Goal: Task Accomplishment & Management: Manage account settings

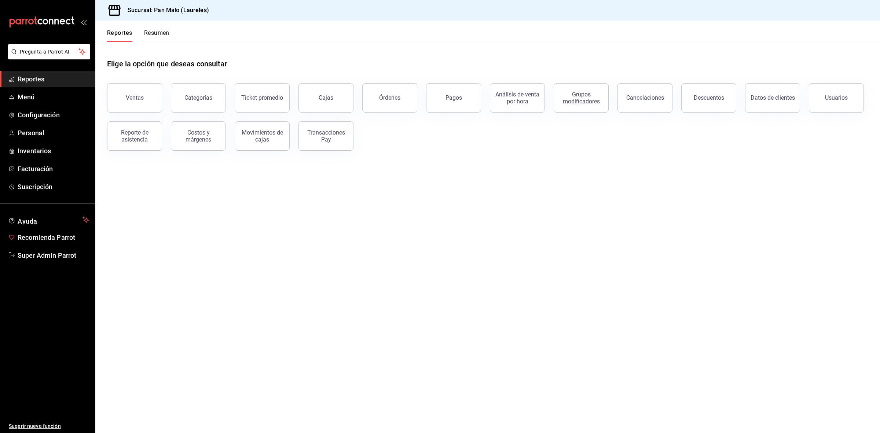
click at [44, 252] on span "Super Admin Parrot" at bounding box center [53, 255] width 71 height 10
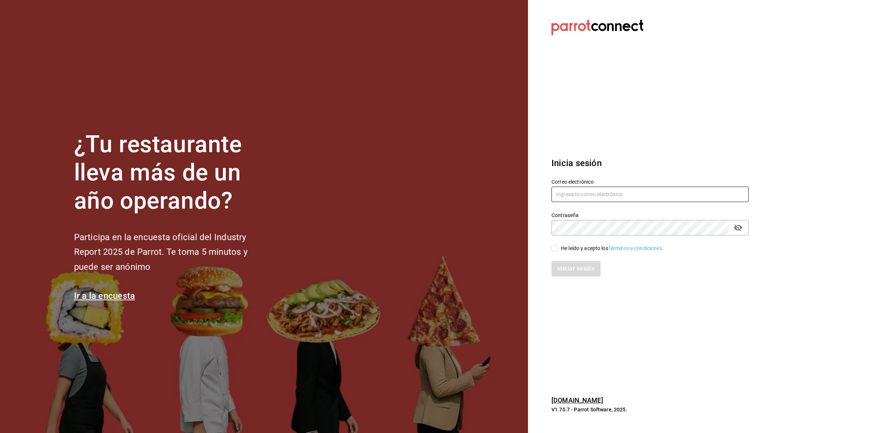
click at [622, 193] on input "text" at bounding box center [649, 194] width 197 height 15
paste input "[PERSON_NAME][EMAIL_ADDRESS][DOMAIN_NAME]"
type input "[PERSON_NAME][EMAIL_ADDRESS][DOMAIN_NAME]"
click at [625, 217] on label "Contraseña" at bounding box center [649, 215] width 197 height 5
click at [558, 250] on span "He leído y acepto los Términos y condiciones." at bounding box center [611, 248] width 106 height 8
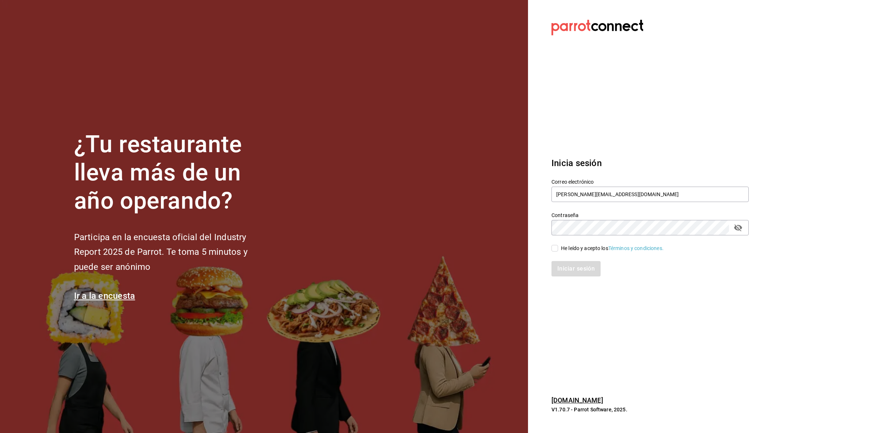
click at [558, 250] on input "He leído y acepto los Términos y condiciones." at bounding box center [554, 248] width 7 height 7
checkbox input "true"
click at [574, 272] on button "Iniciar sesión" at bounding box center [576, 268] width 50 height 15
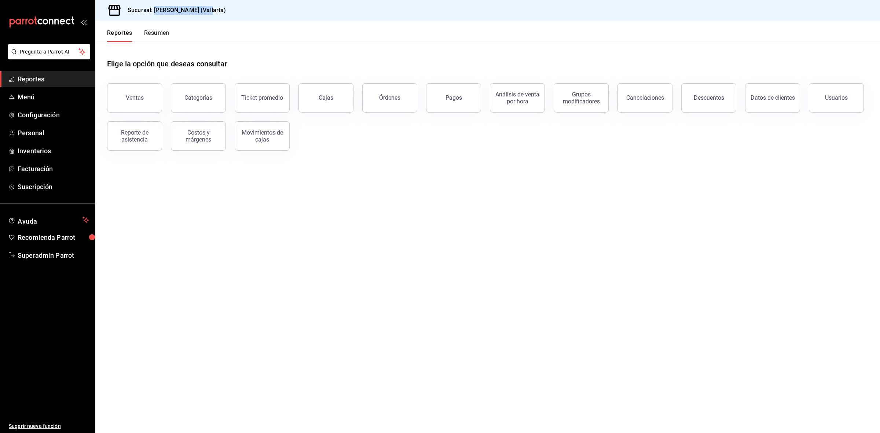
drag, startPoint x: 210, startPoint y: 12, endPoint x: 154, endPoint y: 14, distance: 55.4
click at [154, 14] on div "Sucursal: [PERSON_NAME] (Vallarta)" at bounding box center [487, 10] width 784 height 21
copy h3 "[PERSON_NAME] ([GEOGRAPHIC_DATA])"
click at [51, 250] on span "Superadmin Parrot" at bounding box center [53, 255] width 71 height 10
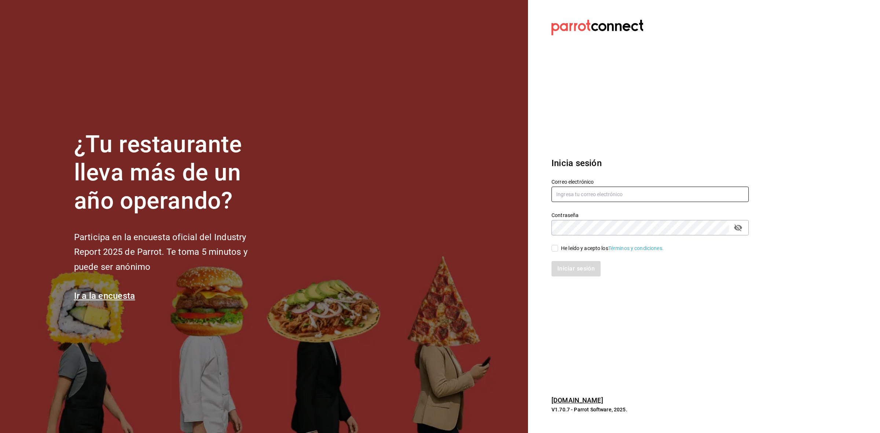
click at [629, 195] on input "text" at bounding box center [649, 194] width 197 height 15
type input "[EMAIL_ADDRESS][DOMAIN_NAME]"
click at [556, 252] on div "Iniciar sesión" at bounding box center [645, 264] width 206 height 24
click at [555, 249] on input "He leído y acepto los Términos y condiciones." at bounding box center [554, 248] width 7 height 7
checkbox input "true"
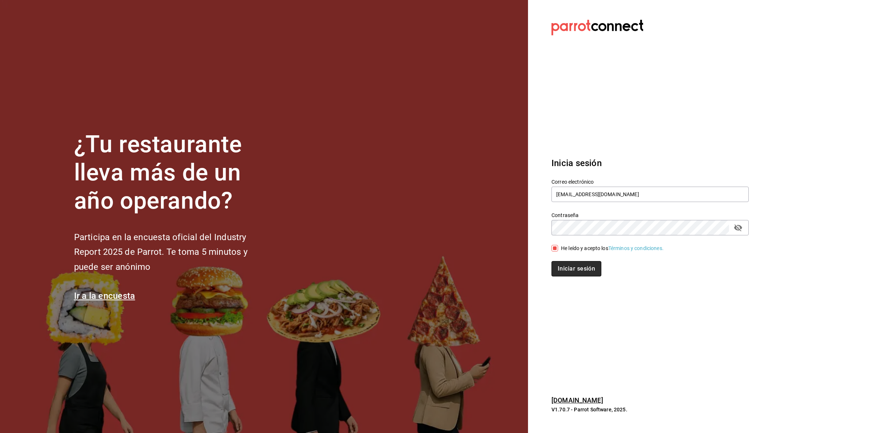
click at [557, 271] on button "Iniciar sesión" at bounding box center [576, 268] width 50 height 15
